Goal: Communication & Community: Answer question/provide support

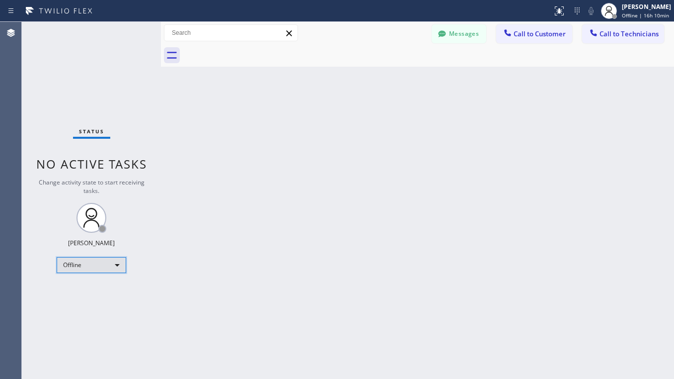
click at [71, 272] on div "Offline" at bounding box center [92, 265] width 70 height 16
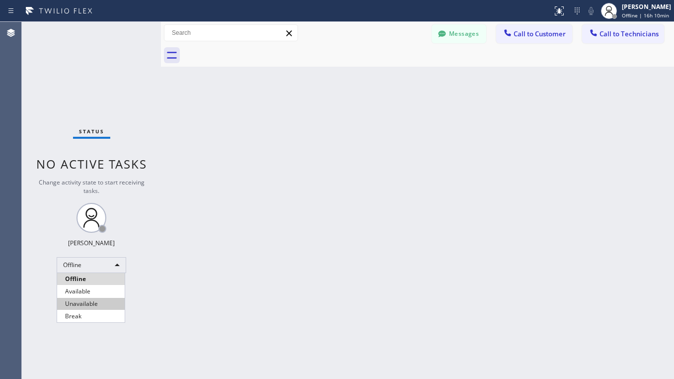
click at [79, 298] on li "Unavailable" at bounding box center [91, 304] width 68 height 12
click at [93, 256] on div "Status No active tasks Change activity state to start receiving tasks. Lyra Lau…" at bounding box center [91, 200] width 139 height 357
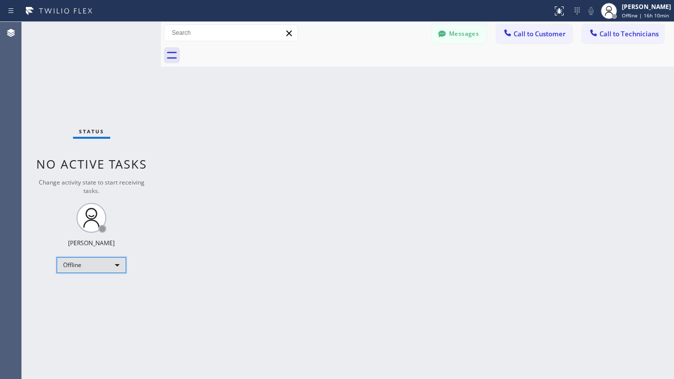
click at [97, 267] on div "Offline" at bounding box center [92, 265] width 70 height 16
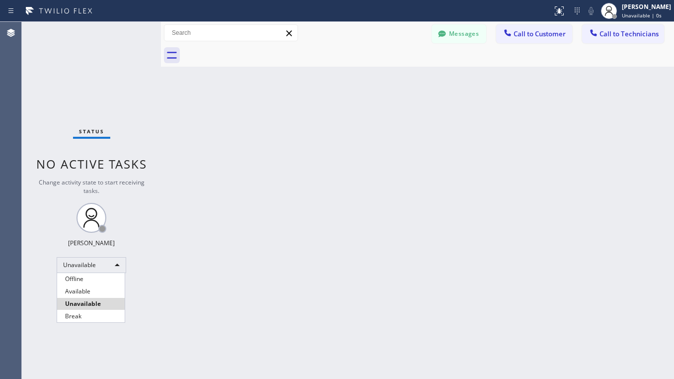
click at [84, 290] on li "Available" at bounding box center [91, 291] width 68 height 12
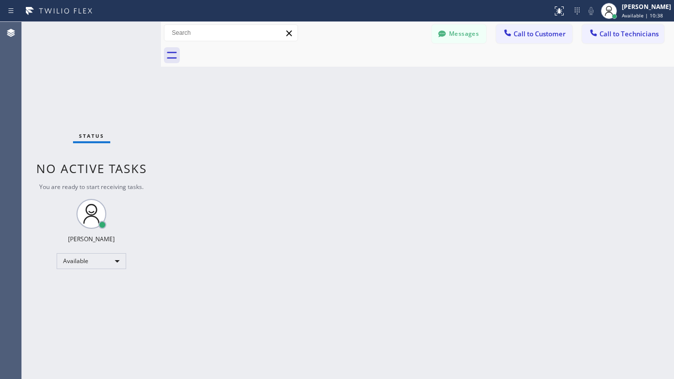
click at [387, 149] on div "Back to Dashboard Change Sender ID Customers Technicians AC [PERSON_NAME] [DATE…" at bounding box center [417, 200] width 513 height 357
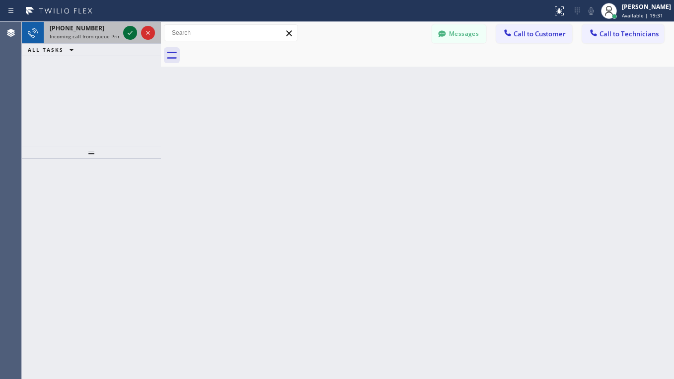
click at [134, 30] on icon at bounding box center [130, 33] width 12 height 12
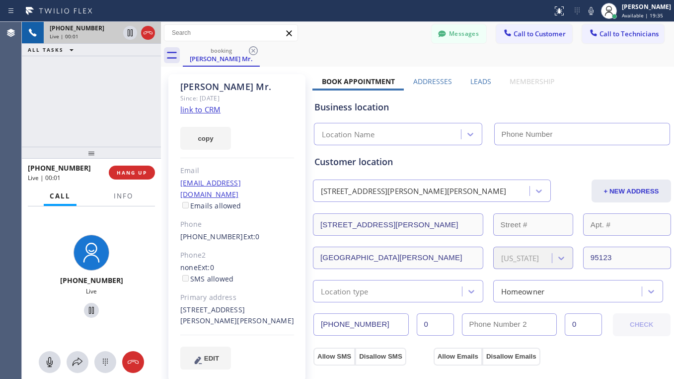
type input "[PHONE_NUMBER]"
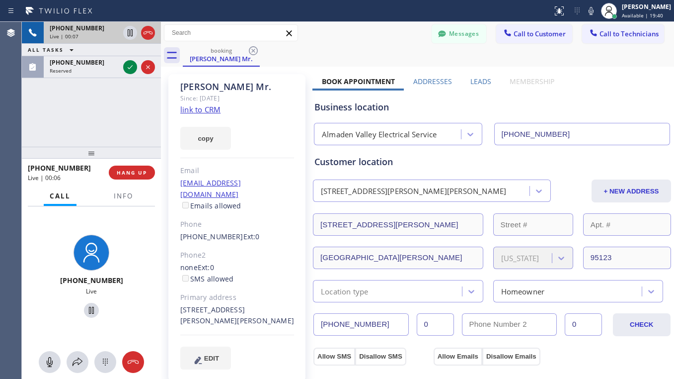
click at [208, 111] on link "link to CRM" at bounding box center [200, 109] width 40 height 10
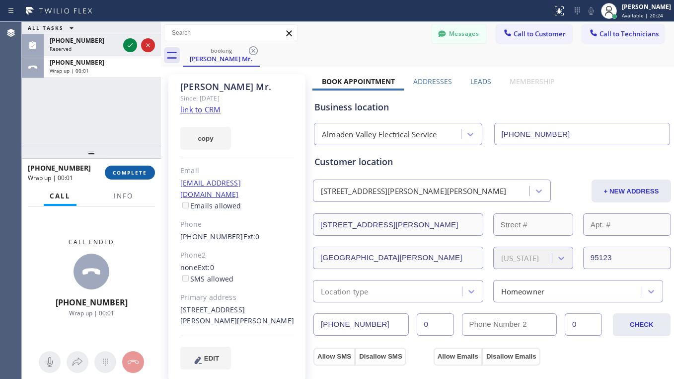
click at [132, 172] on span "COMPLETE" at bounding box center [130, 172] width 34 height 7
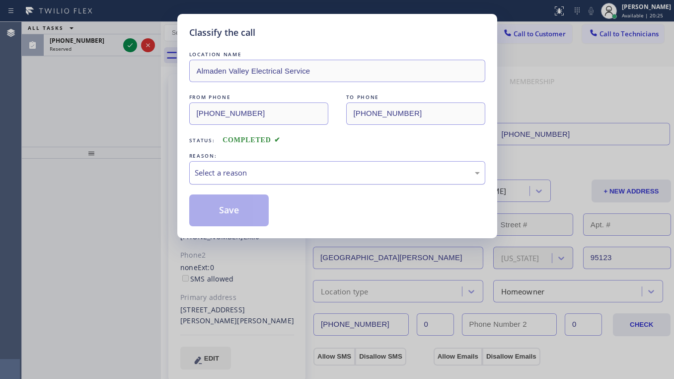
click at [247, 169] on div "Select a reason" at bounding box center [337, 172] width 285 height 11
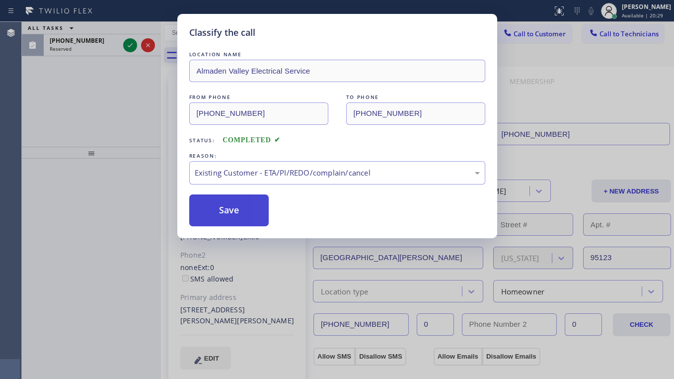
click at [224, 215] on button "Save" at bounding box center [229, 210] width 80 height 32
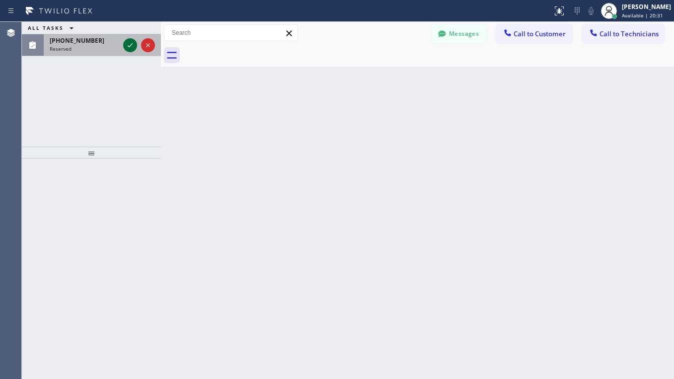
click at [128, 44] on icon at bounding box center [130, 45] width 12 height 12
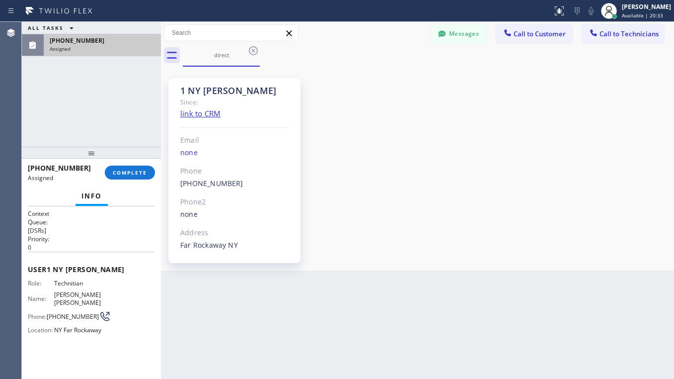
scroll to position [195, 0]
click at [133, 171] on span "COMPLETE" at bounding box center [130, 172] width 34 height 7
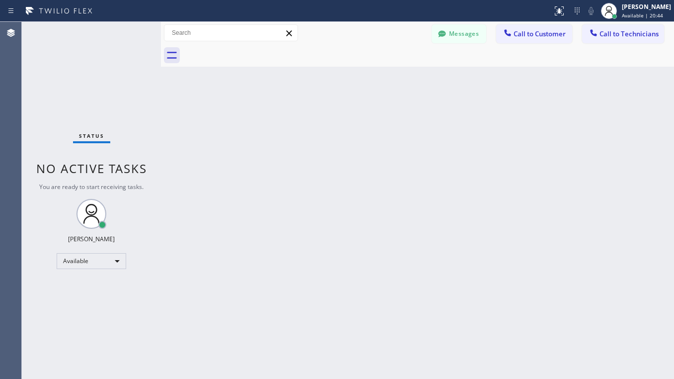
click at [466, 37] on button "Messages" at bounding box center [459, 33] width 55 height 19
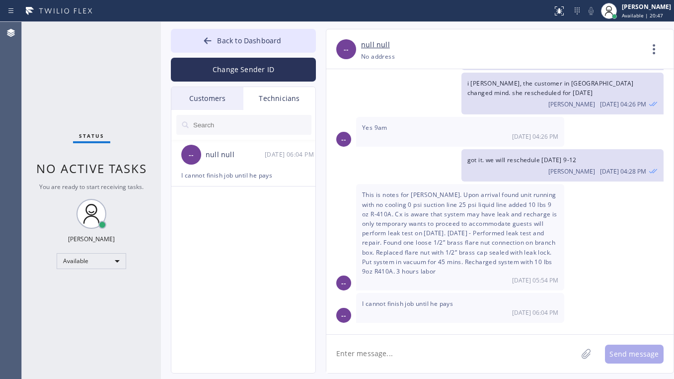
click at [431, 349] on textarea at bounding box center [451, 353] width 251 height 38
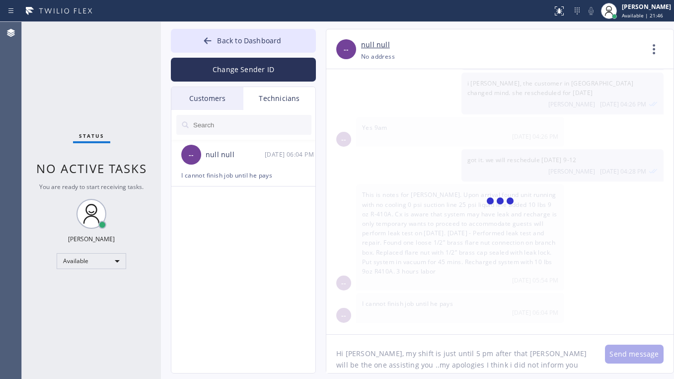
type textarea "Hi [PERSON_NAME], my shift is just until 5 pm after that [PERSON_NAME] will be …"
click at [219, 40] on span "Back to Dashboard" at bounding box center [249, 40] width 64 height 9
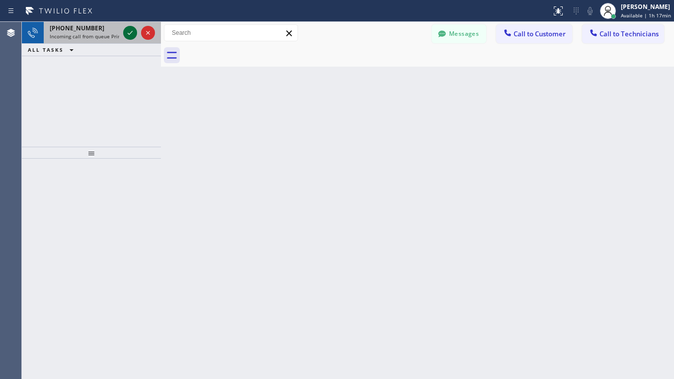
click at [125, 34] on icon at bounding box center [130, 33] width 12 height 12
click at [130, 30] on icon at bounding box center [130, 33] width 12 height 12
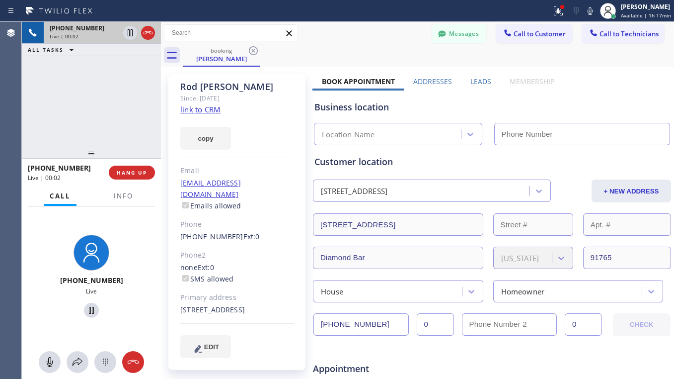
type input "[PHONE_NUMBER]"
click at [217, 108] on link "link to CRM" at bounding box center [200, 109] width 40 height 10
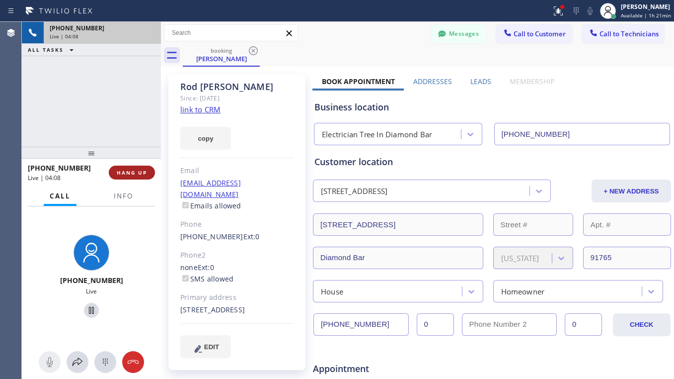
click at [136, 172] on span "HANG UP" at bounding box center [132, 172] width 30 height 7
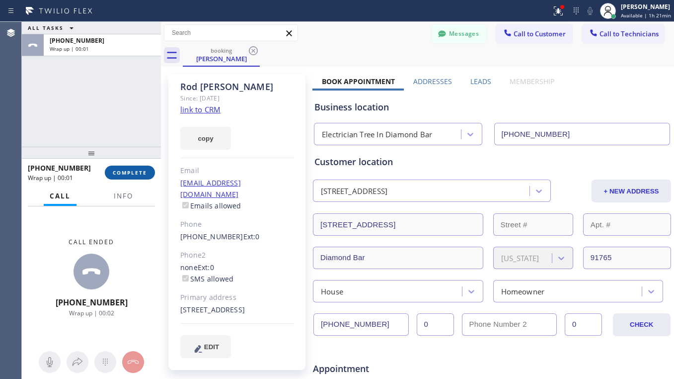
click at [131, 169] on span "COMPLETE" at bounding box center [130, 172] width 34 height 7
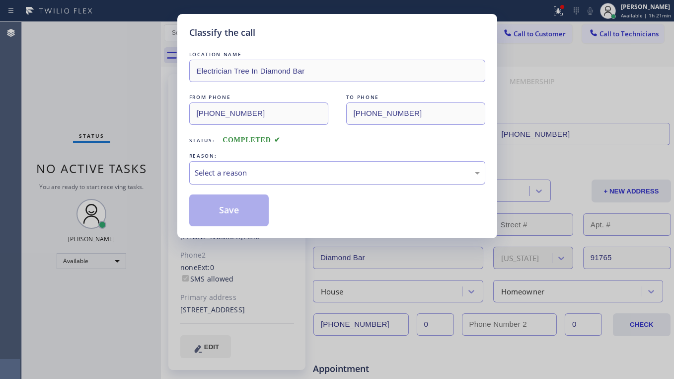
click at [242, 173] on div "Select a reason" at bounding box center [337, 172] width 285 height 11
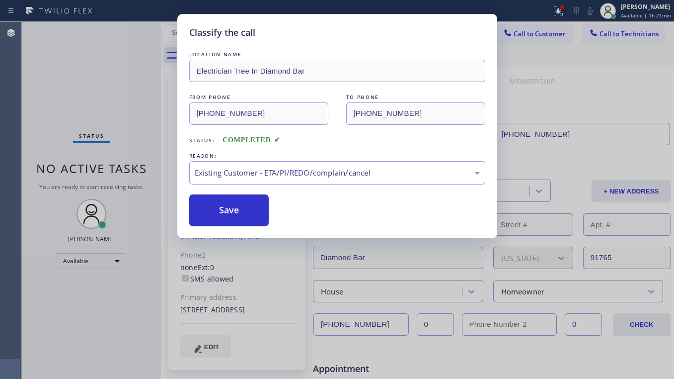
drag, startPoint x: 258, startPoint y: 226, endPoint x: 265, endPoint y: 226, distance: 6.5
click at [233, 209] on button "Save" at bounding box center [229, 210] width 80 height 32
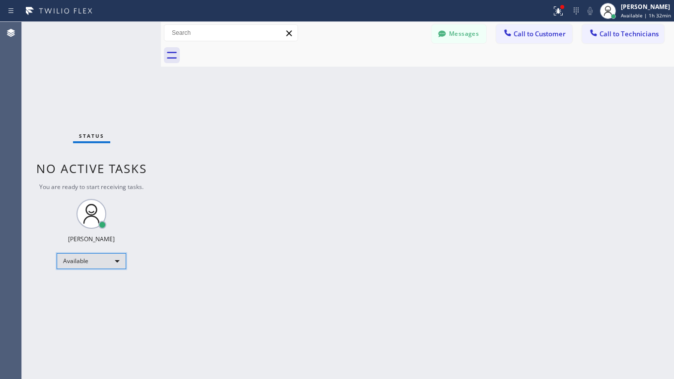
click at [72, 260] on div "Available" at bounding box center [92, 261] width 70 height 16
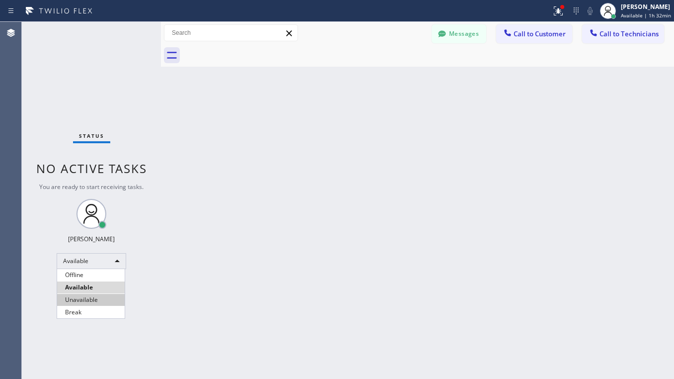
click at [89, 299] on li "Unavailable" at bounding box center [91, 300] width 68 height 12
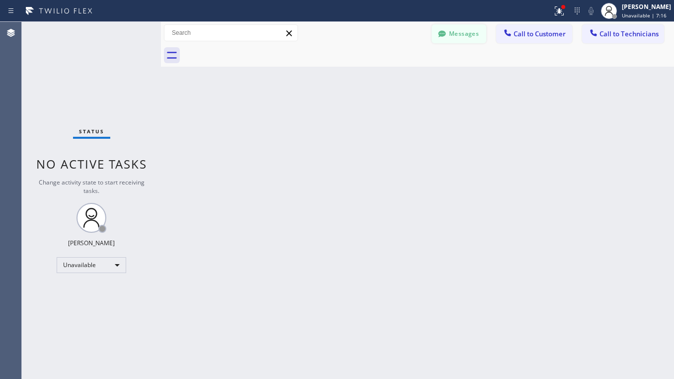
click at [472, 39] on button "Messages" at bounding box center [459, 33] width 55 height 19
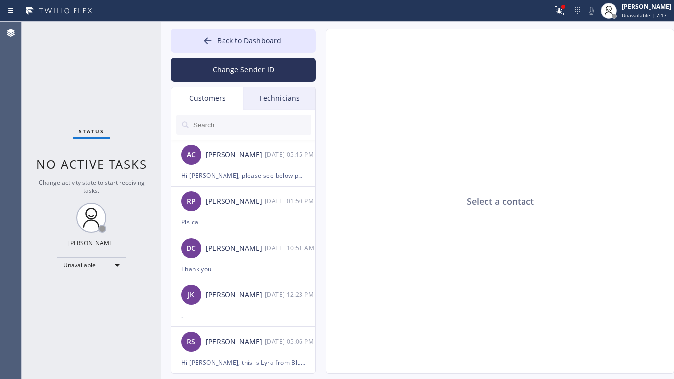
click at [262, 102] on div "Technicians" at bounding box center [280, 98] width 72 height 23
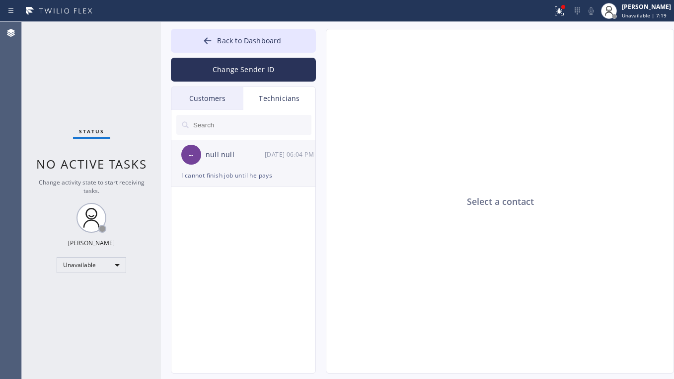
click at [229, 177] on div "I cannot finish job until he pays" at bounding box center [243, 174] width 124 height 11
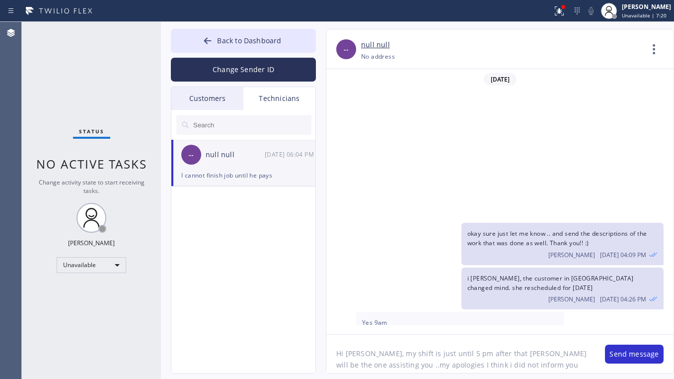
scroll to position [195, 0]
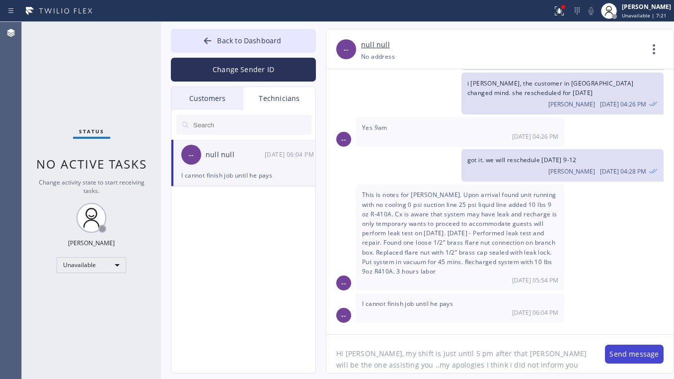
click at [641, 356] on button "Send message" at bounding box center [634, 353] width 59 height 19
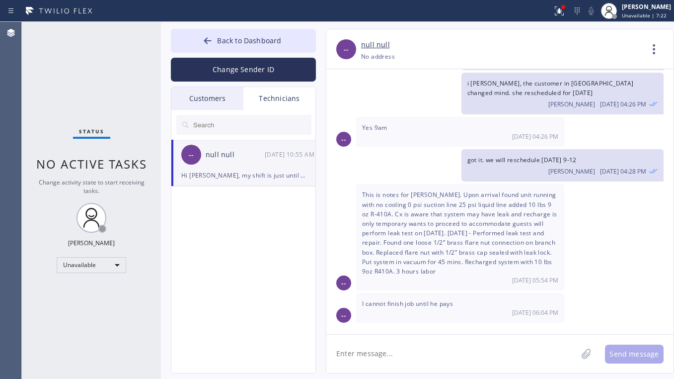
scroll to position [272, 0]
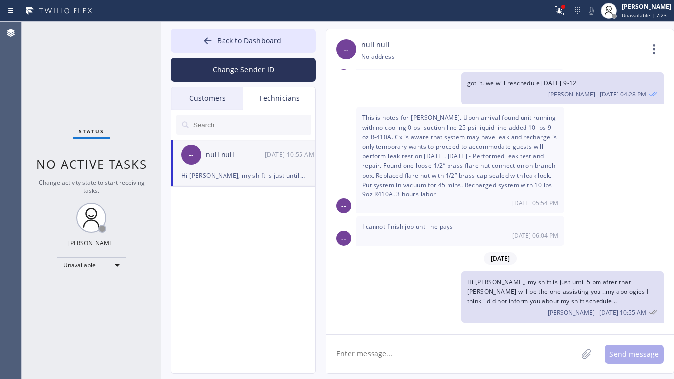
click at [423, 353] on textarea at bounding box center [451, 353] width 251 height 38
type textarea "Hi [PERSON_NAME], i have assigned a job to you [DATE] 4-7. Thank you"
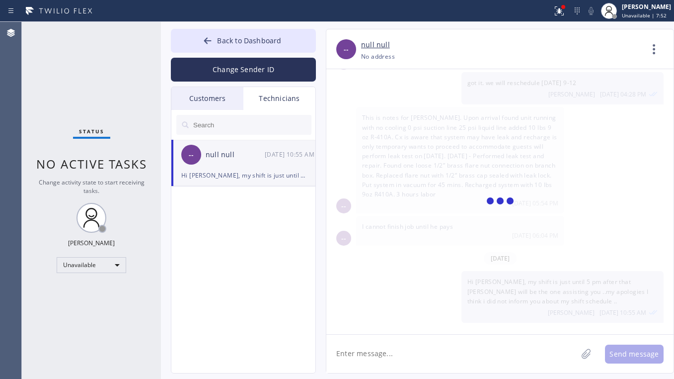
scroll to position [316, 0]
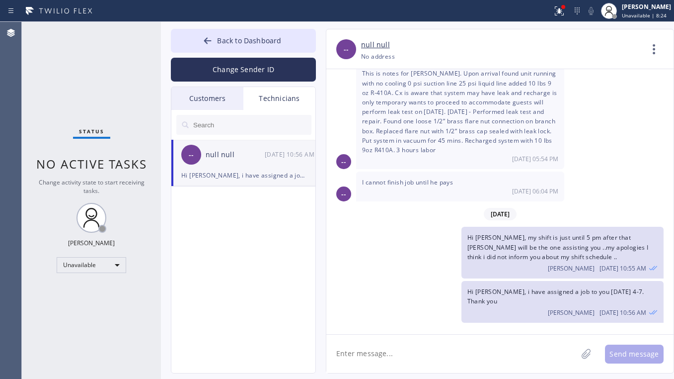
drag, startPoint x: 201, startPoint y: 36, endPoint x: 166, endPoint y: 38, distance: 34.8
click at [201, 36] on button "Back to Dashboard" at bounding box center [243, 41] width 145 height 24
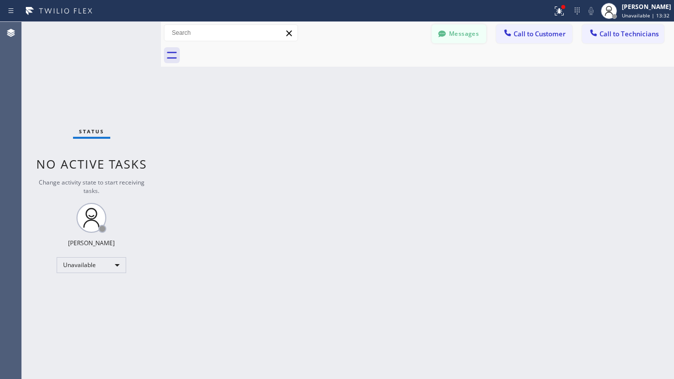
click at [458, 34] on button "Messages" at bounding box center [459, 33] width 55 height 19
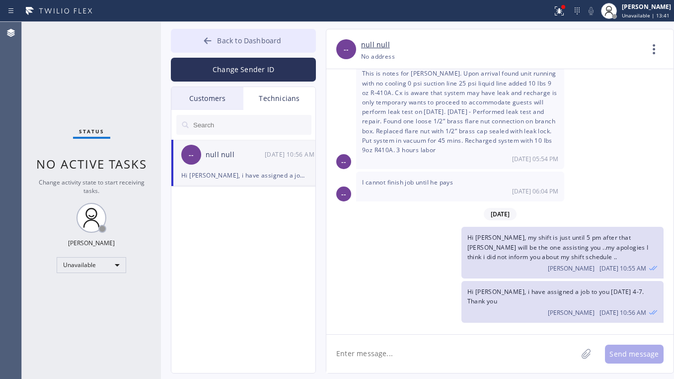
click at [218, 41] on span "Back to Dashboard" at bounding box center [249, 40] width 64 height 9
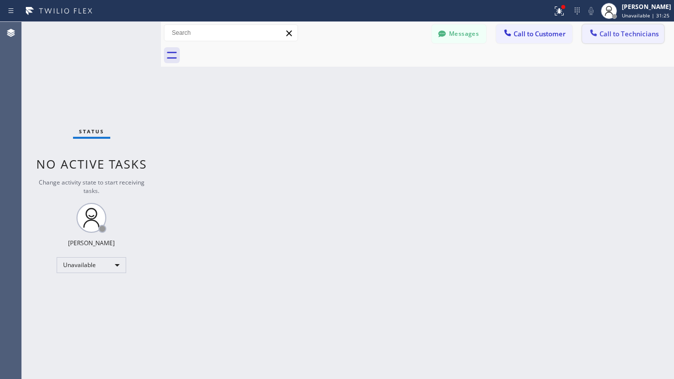
click at [613, 31] on span "Call to Technicians" at bounding box center [629, 33] width 59 height 9
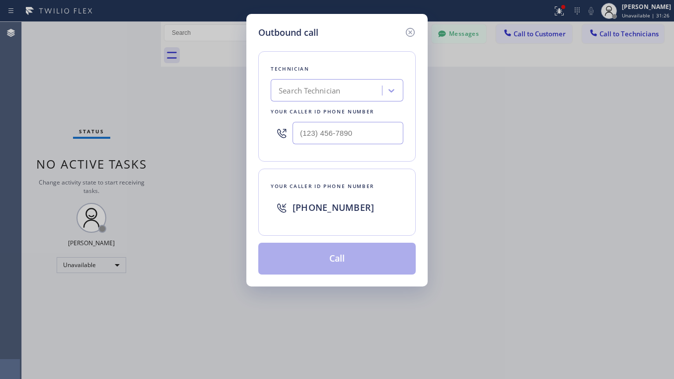
click at [336, 88] on div "Search Technician" at bounding box center [310, 90] width 62 height 11
type input "[PERSON_NAME]"
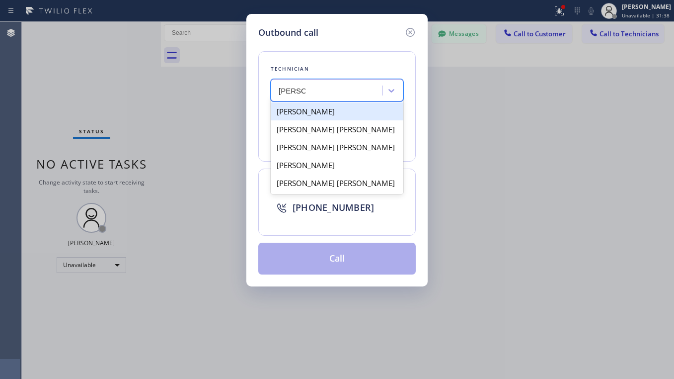
click at [333, 113] on div "[PERSON_NAME]" at bounding box center [337, 111] width 133 height 18
type input "[PHONE_NUMBER]"
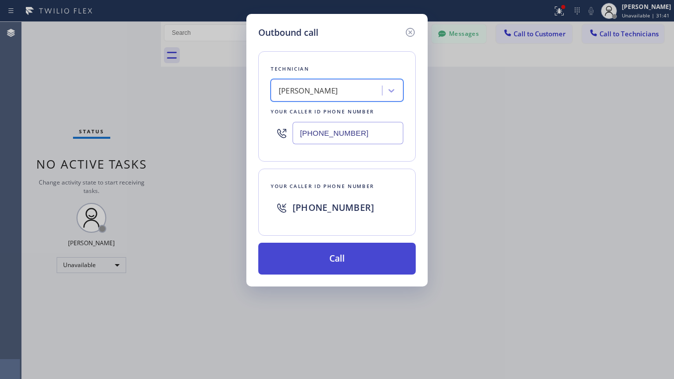
click at [345, 257] on button "Call" at bounding box center [337, 259] width 158 height 32
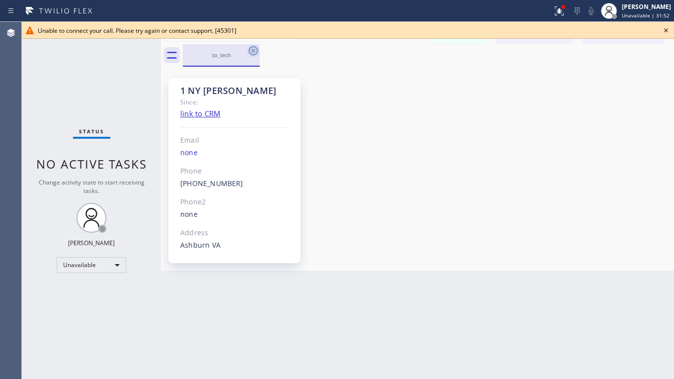
click at [256, 46] on icon at bounding box center [253, 51] width 12 height 12
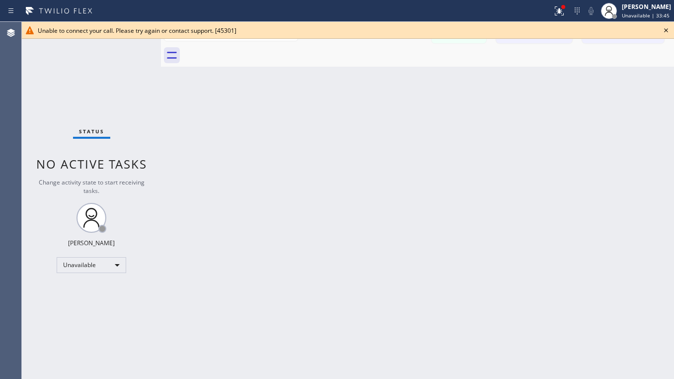
click at [667, 29] on icon at bounding box center [666, 30] width 12 height 12
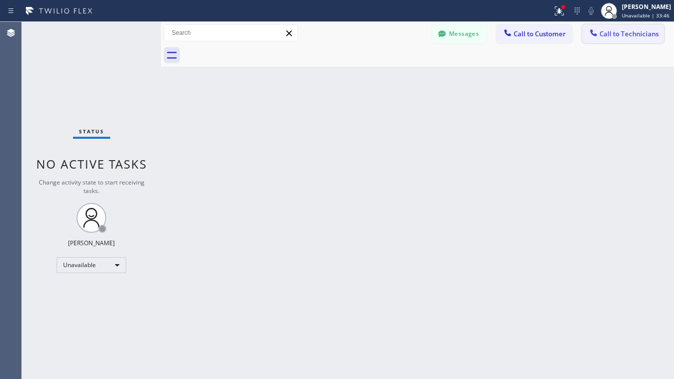
click at [620, 38] on span "Call to Technicians" at bounding box center [629, 33] width 59 height 9
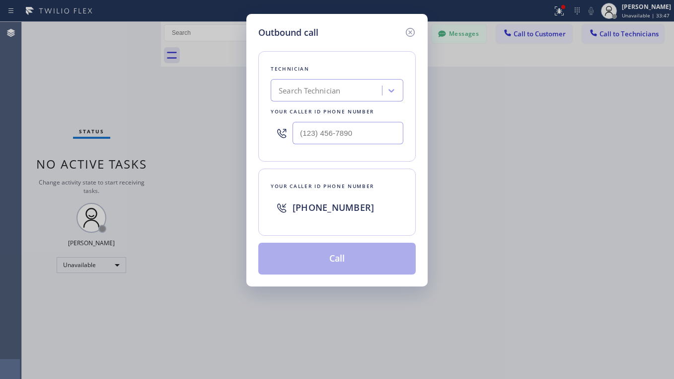
click at [301, 92] on div "Search Technician" at bounding box center [310, 90] width 62 height 11
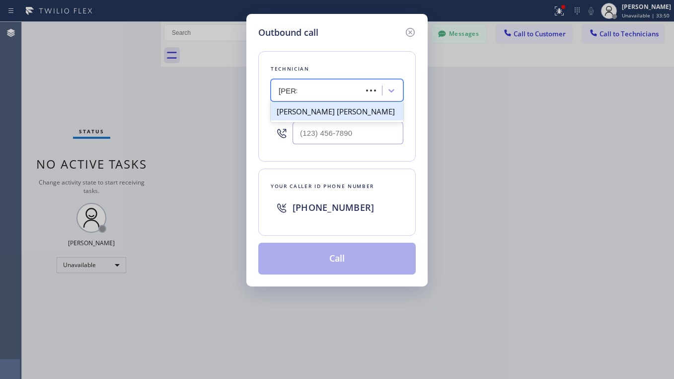
type input "[PERSON_NAME]"
click at [304, 107] on div "[PERSON_NAME] [PERSON_NAME]" at bounding box center [337, 111] width 133 height 18
type input "[PHONE_NUMBER]"
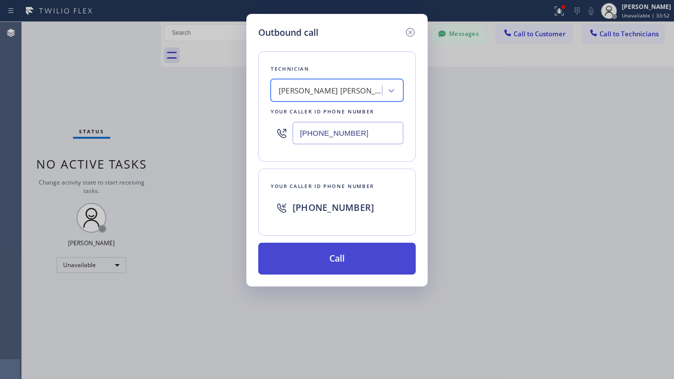
click at [294, 259] on button "Call" at bounding box center [337, 259] width 158 height 32
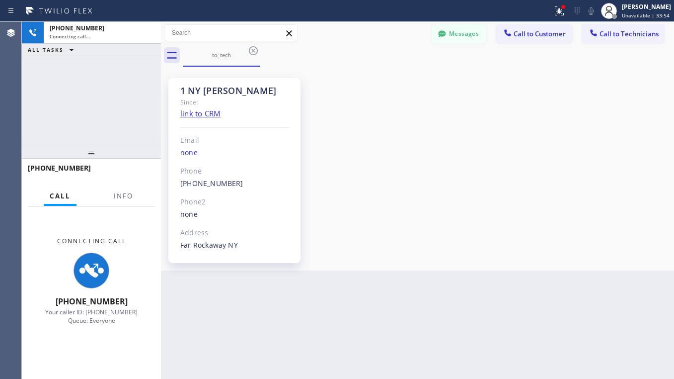
scroll to position [316, 0]
click at [254, 50] on icon at bounding box center [253, 50] width 9 height 9
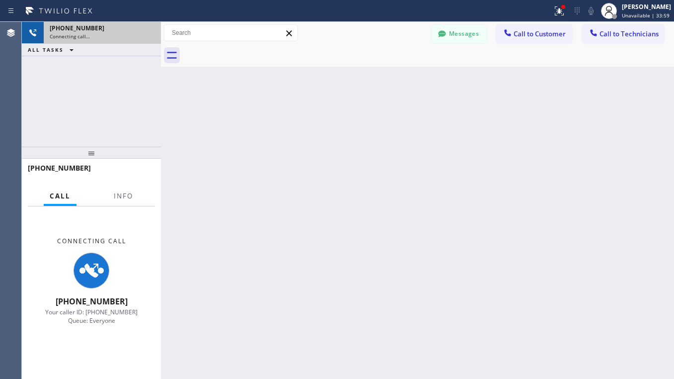
click at [98, 35] on div "Connecting call…" at bounding box center [102, 36] width 105 height 7
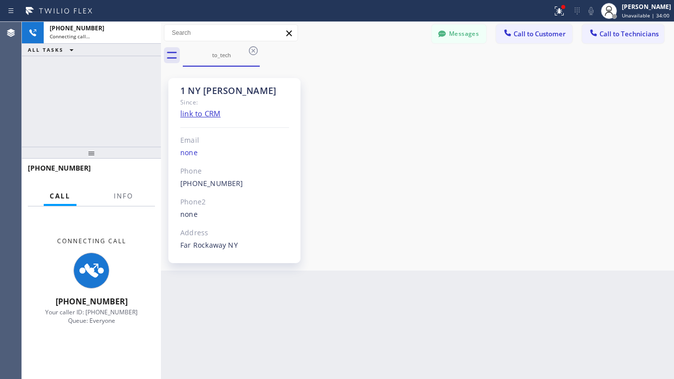
click at [80, 277] on icon at bounding box center [92, 270] width 24 height 24
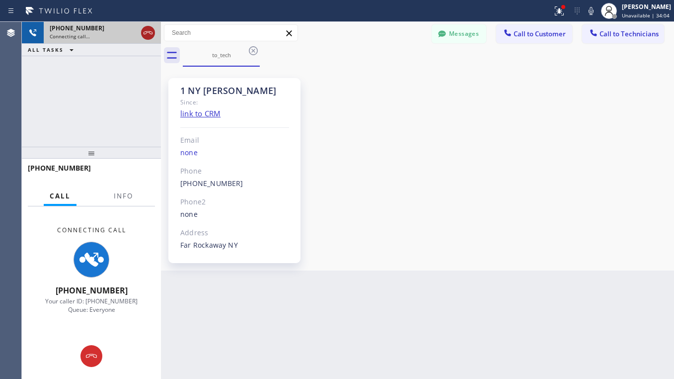
click at [146, 33] on icon at bounding box center [148, 32] width 9 height 3
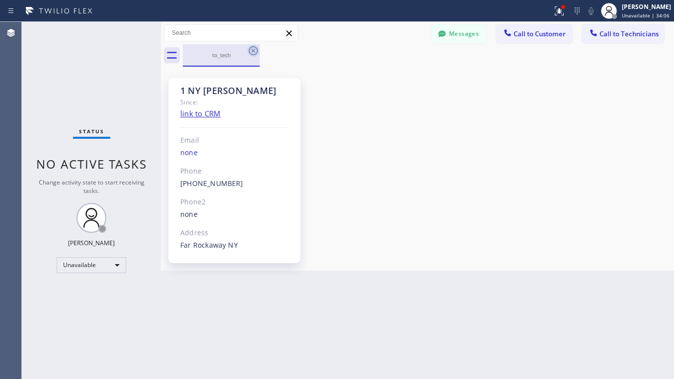
click at [254, 53] on icon at bounding box center [253, 51] width 12 height 12
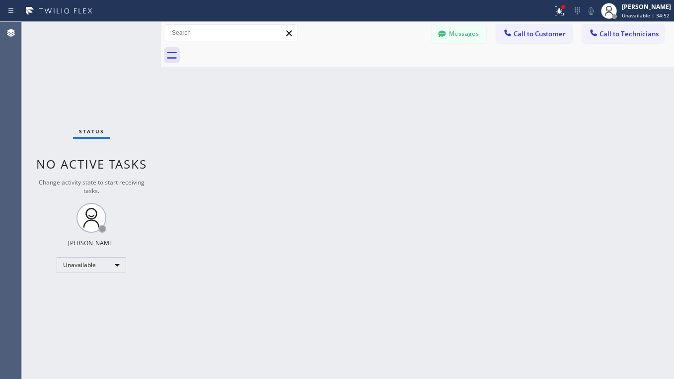
drag, startPoint x: 461, startPoint y: 34, endPoint x: 509, endPoint y: 55, distance: 53.2
click at [461, 34] on button "Messages" at bounding box center [459, 33] width 55 height 19
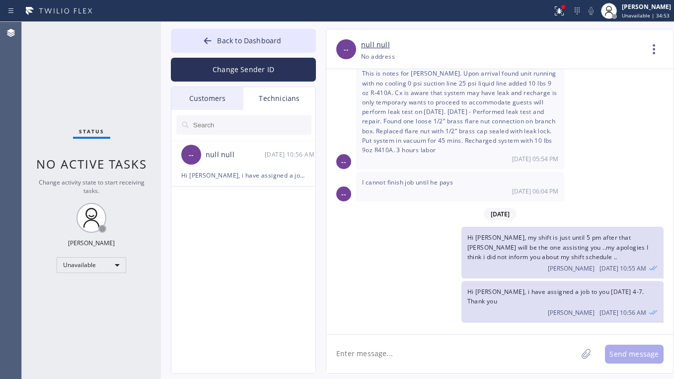
click at [433, 343] on textarea at bounding box center [451, 353] width 251 height 38
click at [462, 354] on textarea "Hi [PERSON_NAME], can you take this [DATE]?" at bounding box center [460, 353] width 269 height 38
paste textarea "central ac /thermostat gives a power error message / probably wire was disconne…"
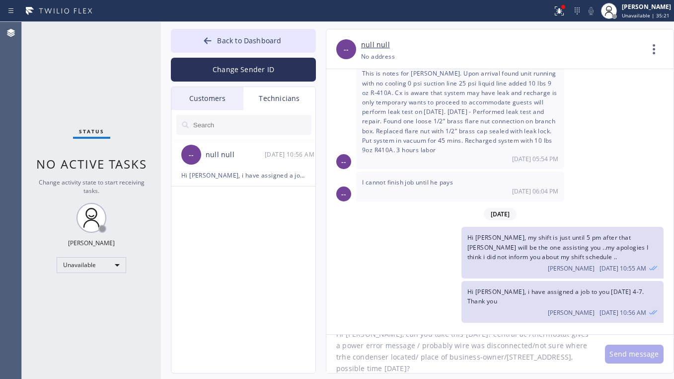
scroll to position [21, 0]
drag, startPoint x: 454, startPoint y: 364, endPoint x: 357, endPoint y: 369, distance: 97.0
click at [357, 369] on textarea "Hi [PERSON_NAME], can you take this [DATE]? central ac /thermostat gives a powe…" at bounding box center [460, 353] width 269 height 38
click at [558, 346] on textarea "Hi [PERSON_NAME], can you take this [DATE]? central ac /thermostat gives a powe…" at bounding box center [460, 353] width 269 height 38
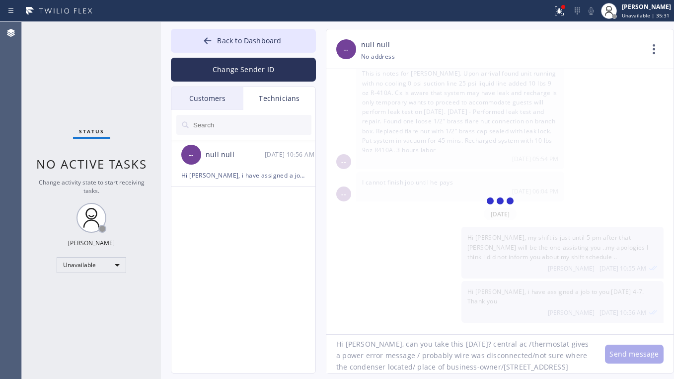
type textarea "Hi [PERSON_NAME], can you take this [DATE]? central ac /thermostat gives a powe…"
drag, startPoint x: 387, startPoint y: 370, endPoint x: 330, endPoint y: 338, distance: 64.5
click at [330, 338] on textarea "Hi [PERSON_NAME], can you take this [DATE]? central ac /thermostat gives a powe…" at bounding box center [460, 353] width 269 height 38
click at [207, 37] on icon at bounding box center [208, 41] width 10 height 10
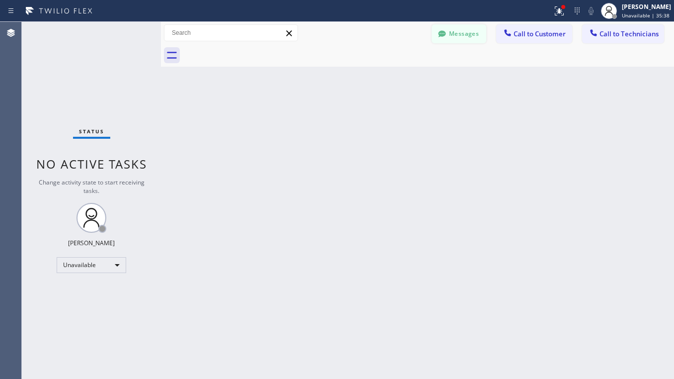
click at [443, 38] on icon at bounding box center [442, 34] width 10 height 10
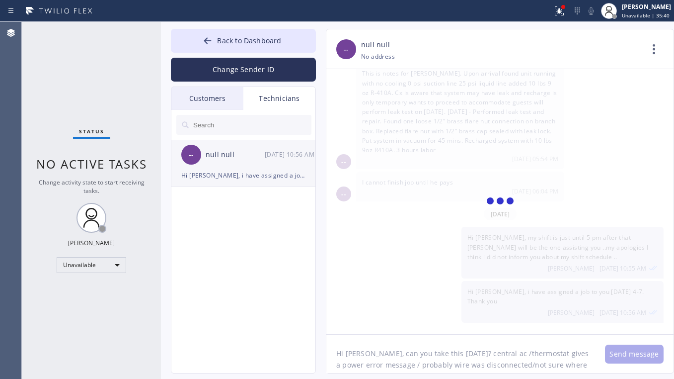
click at [226, 178] on div "Hi [PERSON_NAME], i have assigned a job to you [DATE] 4-7. Thank you" at bounding box center [243, 174] width 124 height 11
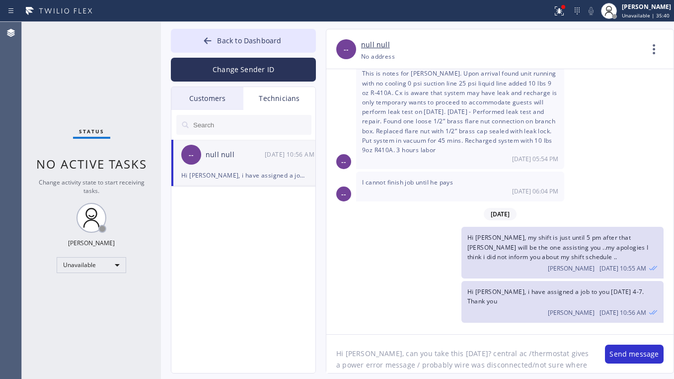
click at [226, 165] on div "-- null null [DATE] 10:56 AM" at bounding box center [243, 155] width 145 height 30
click at [645, 353] on button "Send message" at bounding box center [634, 353] width 59 height 19
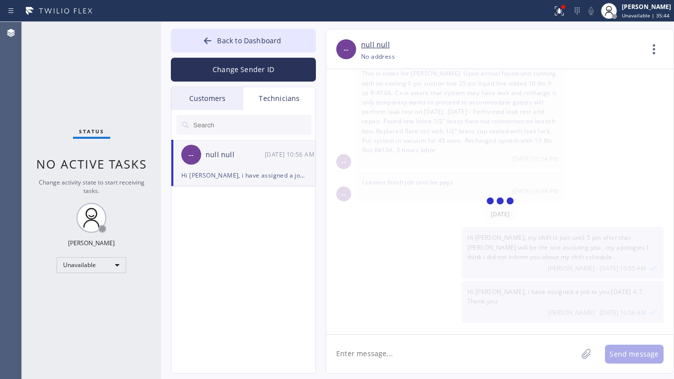
scroll to position [380, 0]
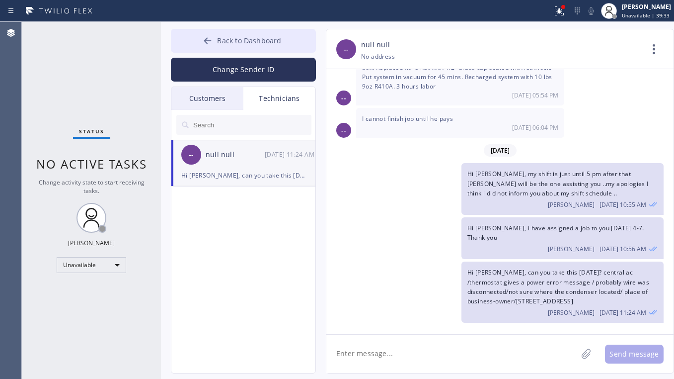
click at [206, 36] on icon at bounding box center [208, 41] width 10 height 10
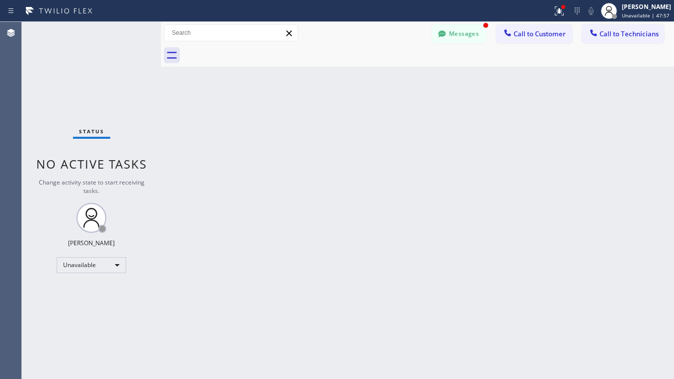
scroll to position [412, 0]
click at [446, 38] on icon at bounding box center [442, 34] width 10 height 10
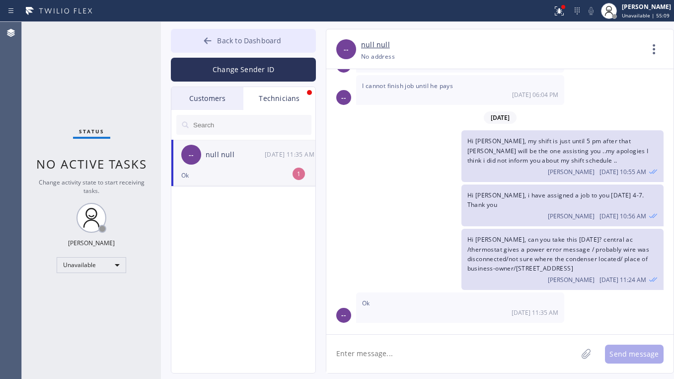
click at [207, 35] on button "Back to Dashboard" at bounding box center [243, 41] width 145 height 24
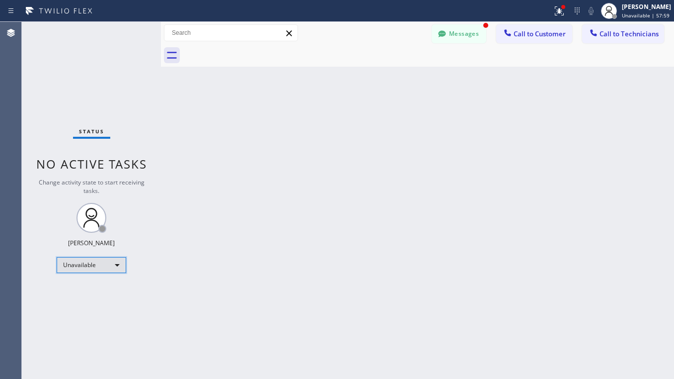
click at [109, 258] on div "Unavailable" at bounding box center [92, 265] width 70 height 16
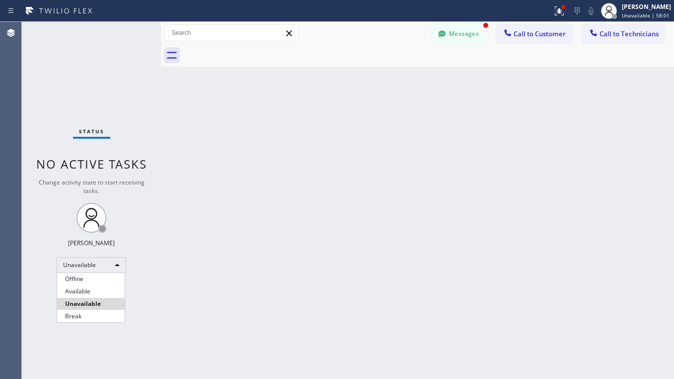
click at [85, 295] on li "Available" at bounding box center [91, 291] width 68 height 12
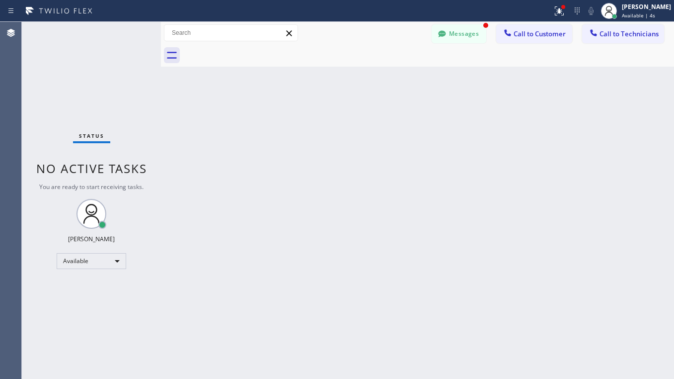
click at [466, 33] on button "Messages" at bounding box center [459, 33] width 55 height 19
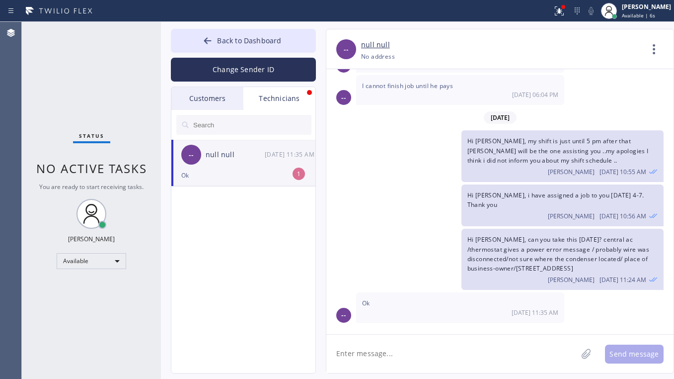
click at [250, 166] on div "-- null null [DATE] 11:35 AM" at bounding box center [243, 155] width 145 height 30
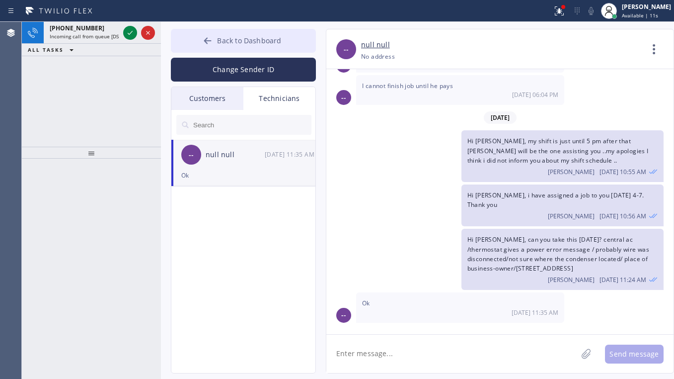
click at [223, 38] on span "Back to Dashboard" at bounding box center [249, 40] width 64 height 9
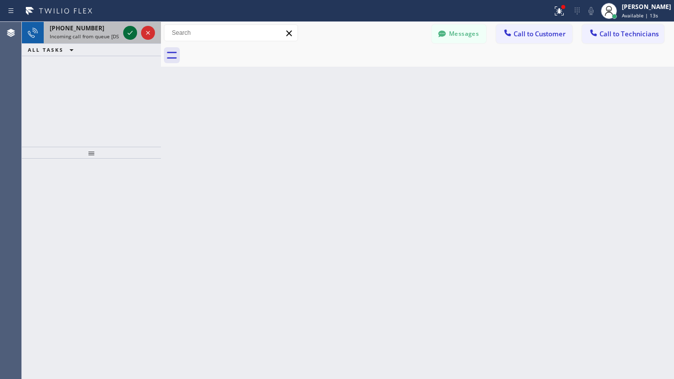
click at [128, 32] on icon at bounding box center [130, 33] width 12 height 12
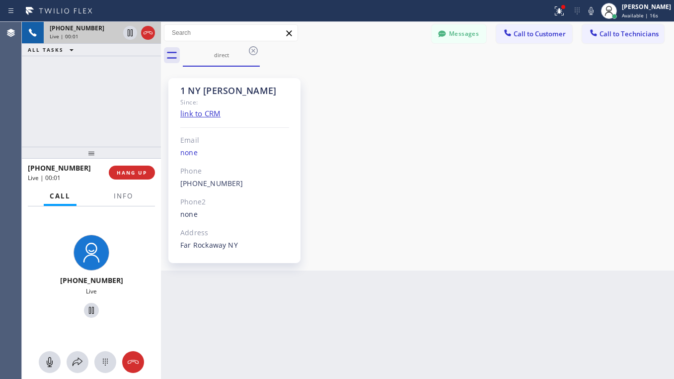
scroll to position [412, 0]
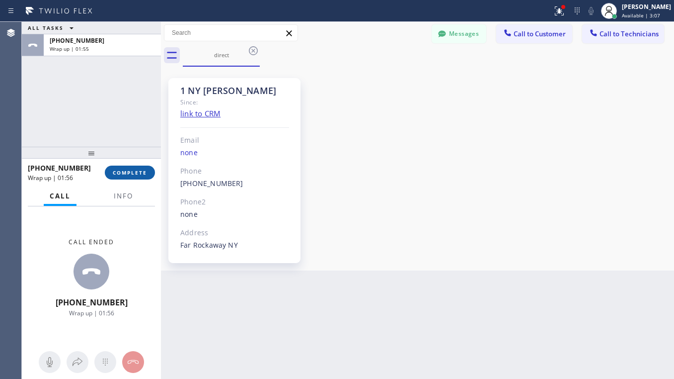
click at [132, 174] on span "COMPLETE" at bounding box center [130, 172] width 34 height 7
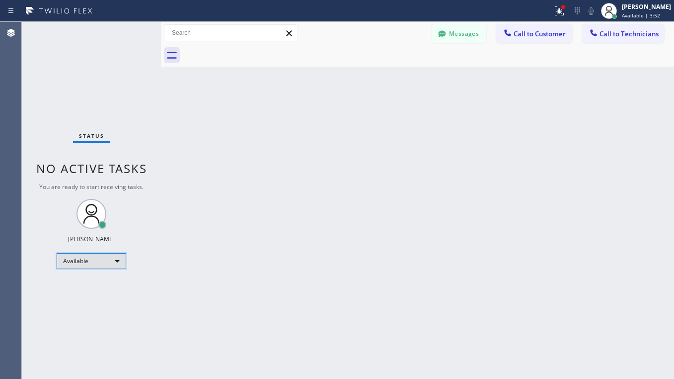
click at [82, 256] on div "Available" at bounding box center [92, 261] width 70 height 16
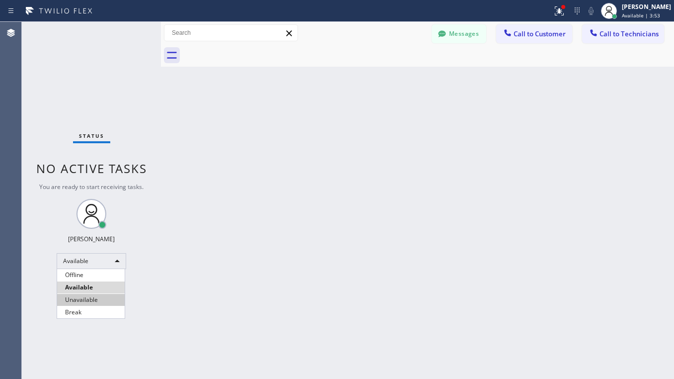
click at [86, 297] on li "Unavailable" at bounding box center [91, 300] width 68 height 12
